Goal: Check status: Check status

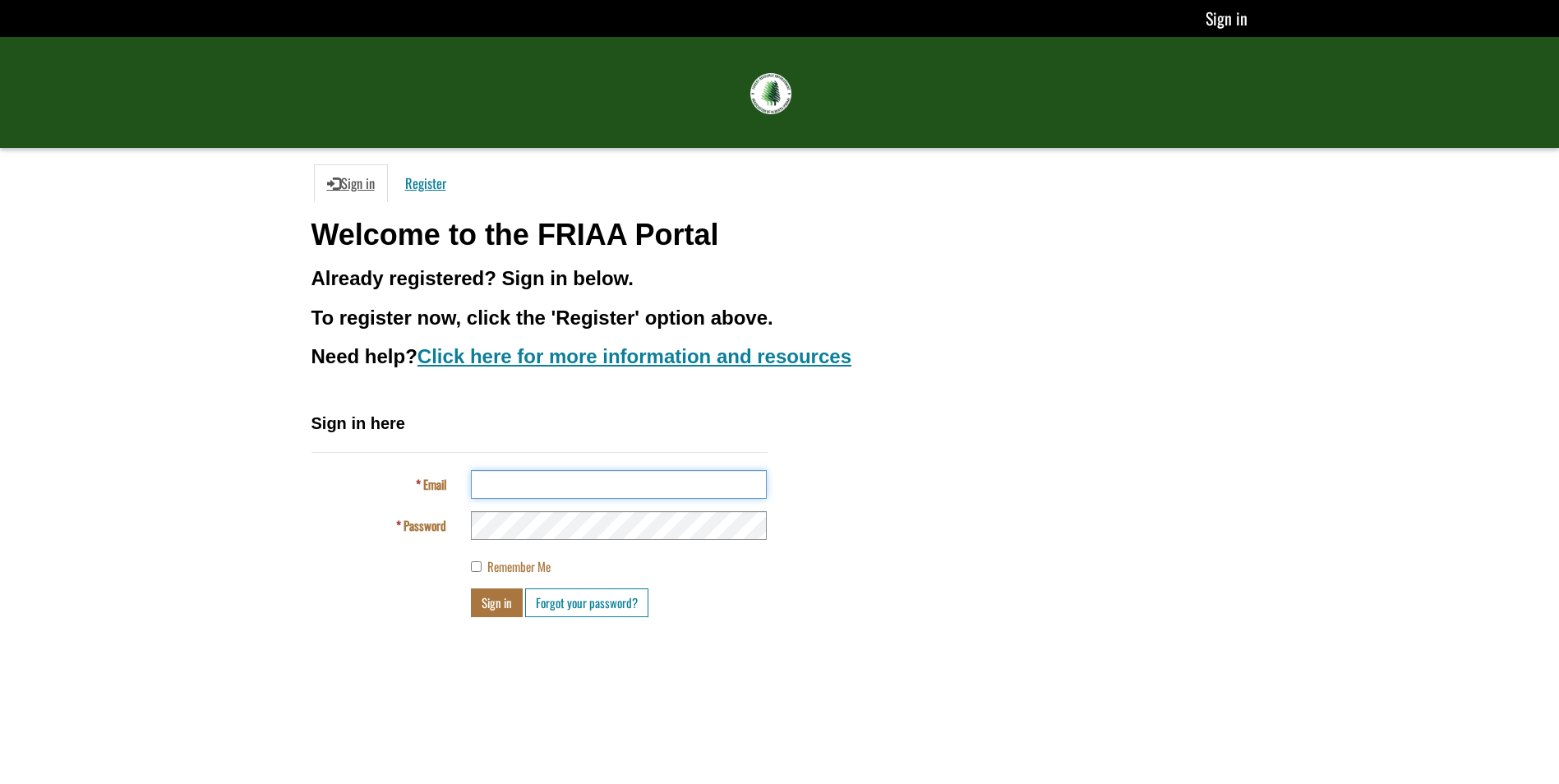
click at [595, 486] on input "Email" at bounding box center [618, 483] width 296 height 29
type input "**********"
click at [486, 607] on button "Sign in" at bounding box center [497, 602] width 52 height 29
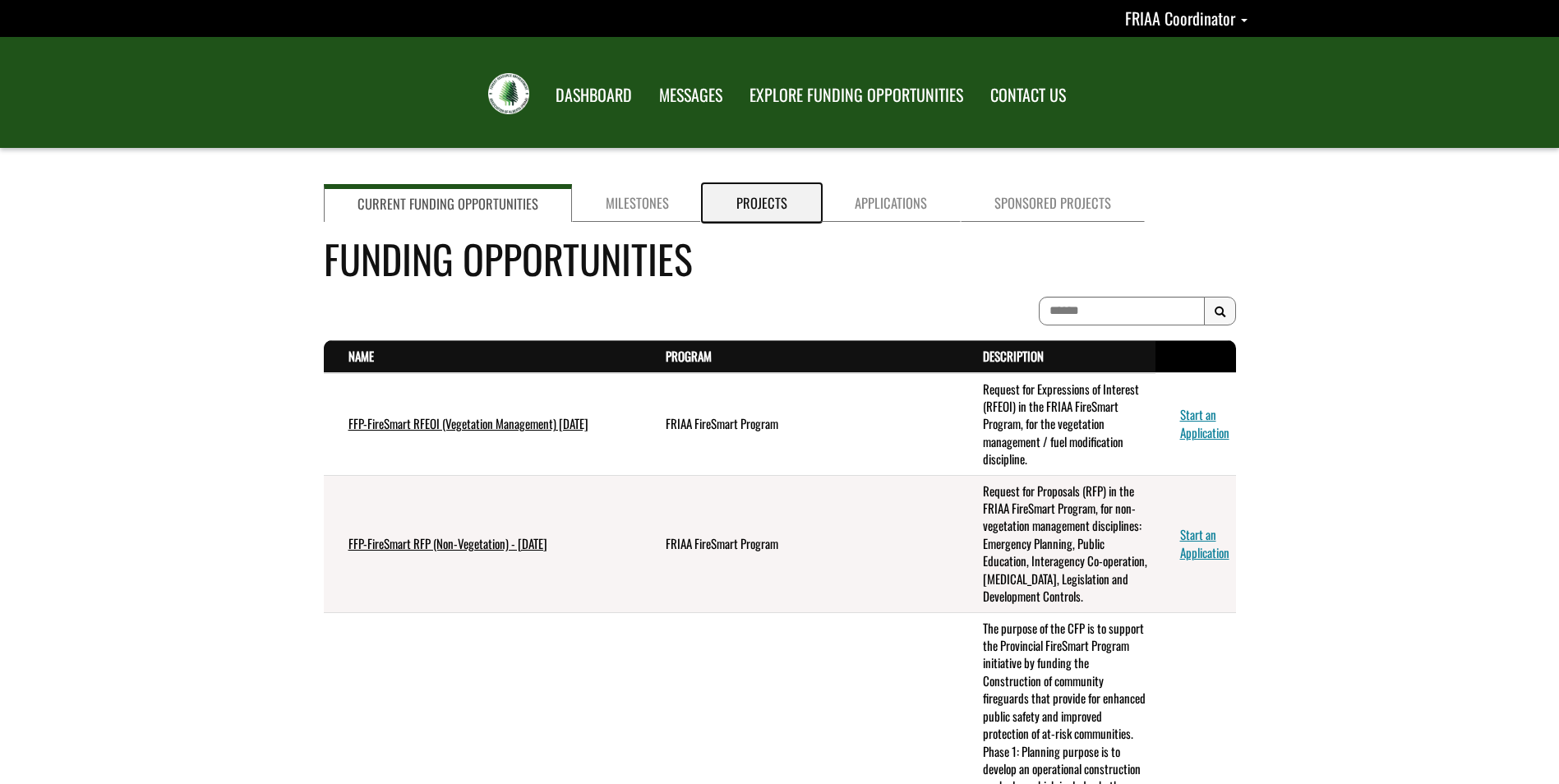
click at [769, 204] on link "Projects" at bounding box center [762, 203] width 119 height 38
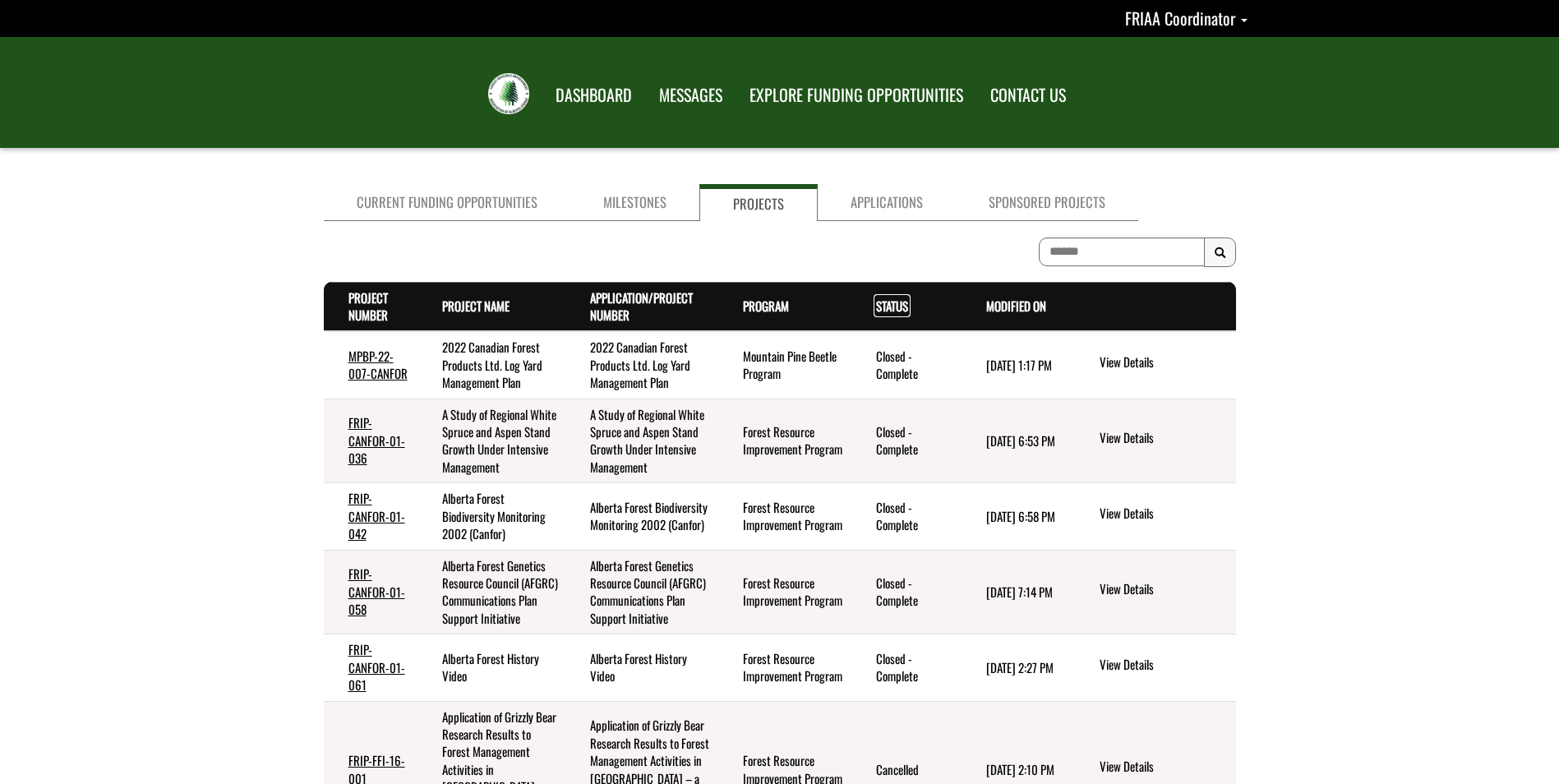
click at [893, 304] on link "Status . sort descending" at bounding box center [892, 305] width 32 height 18
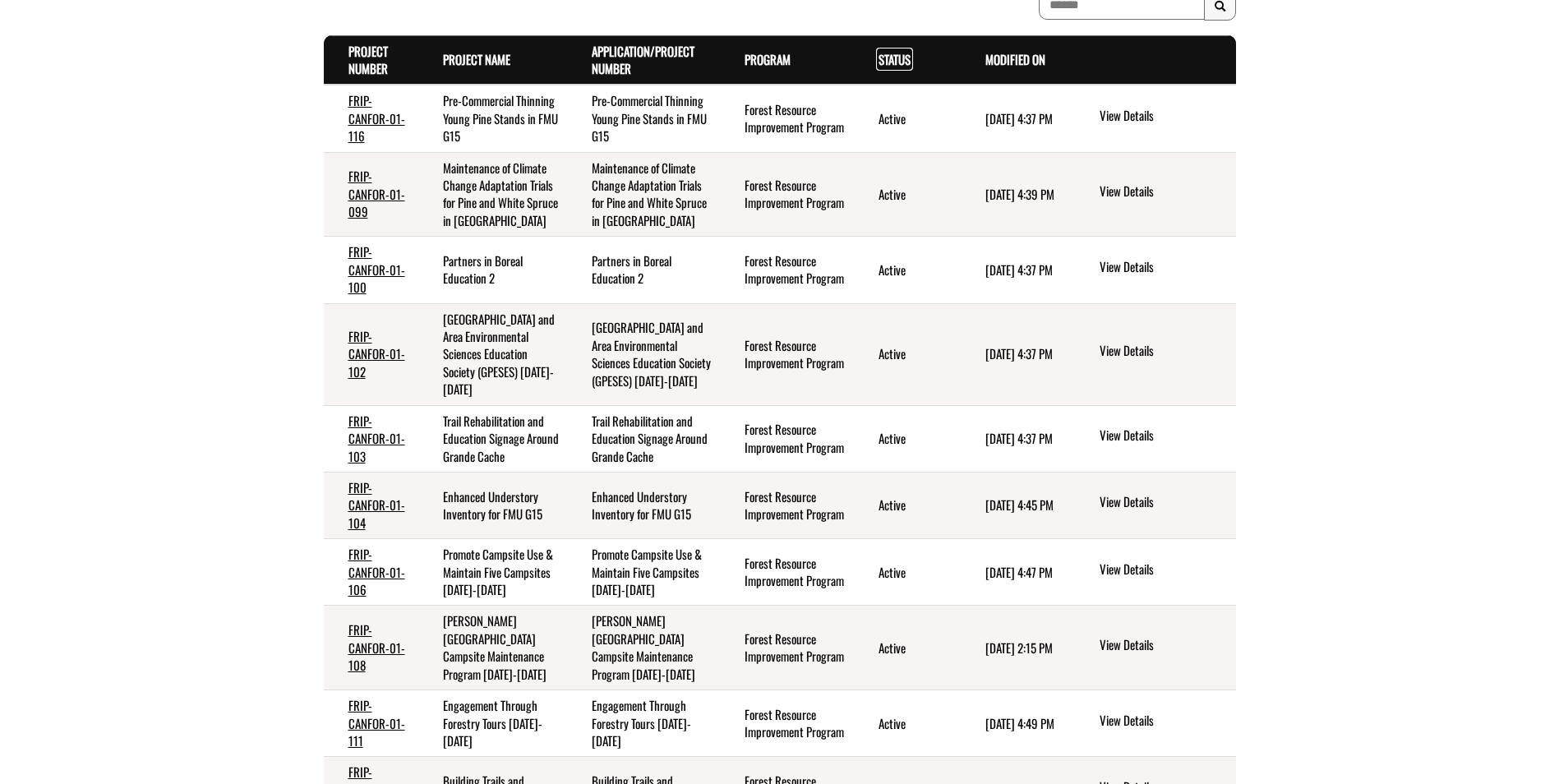
scroll to position [328, 0]
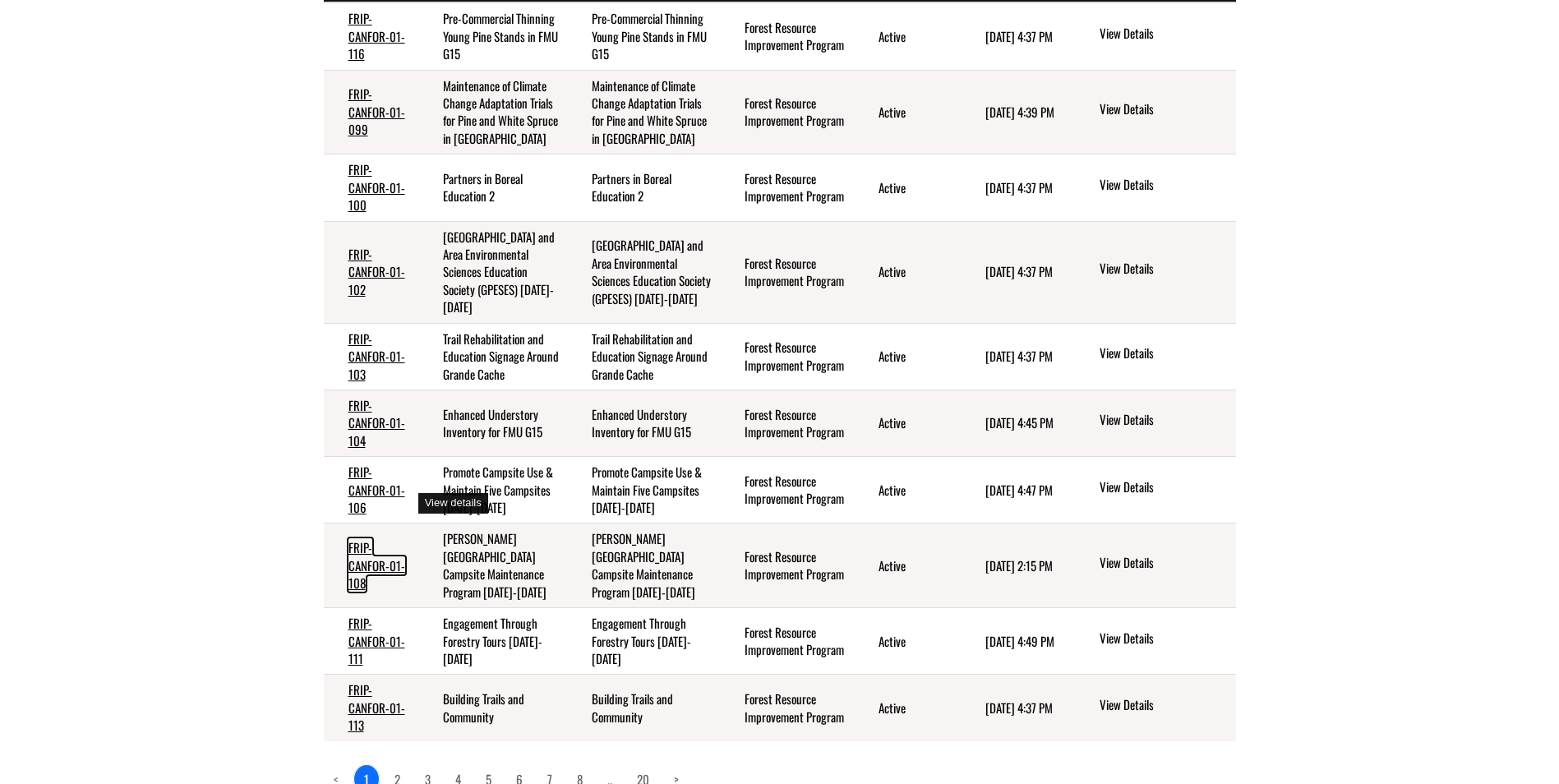
click at [382, 538] on link "FRIP-CANFOR-01-108" at bounding box center [376, 565] width 56 height 54
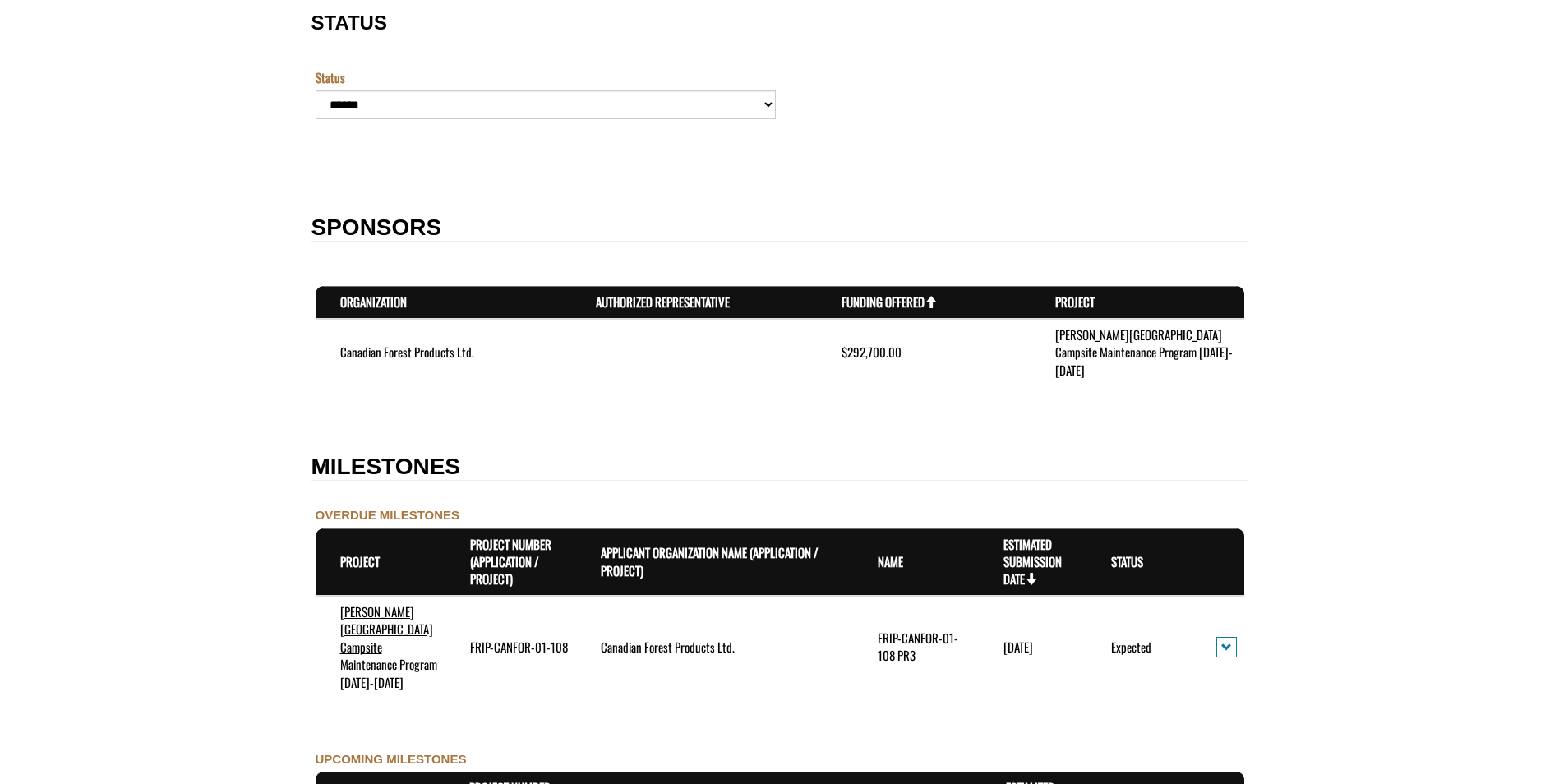
scroll to position [1462, 0]
